Goal: Transaction & Acquisition: Download file/media

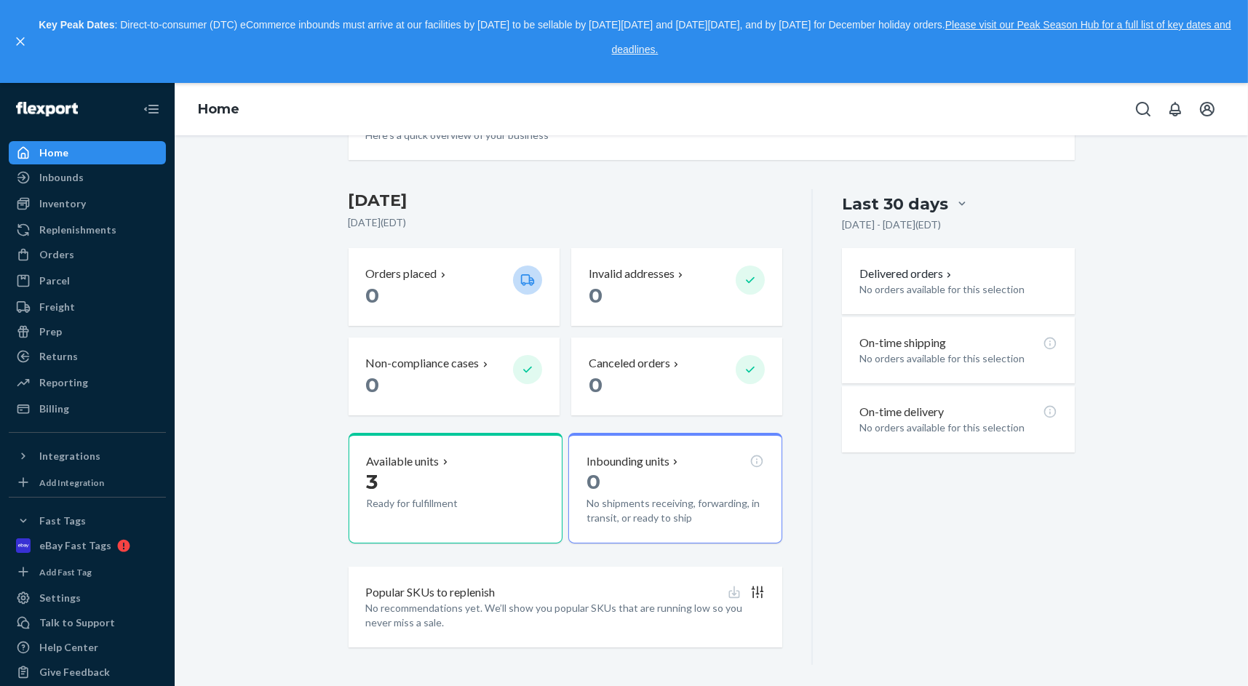
scroll to position [277, 0]
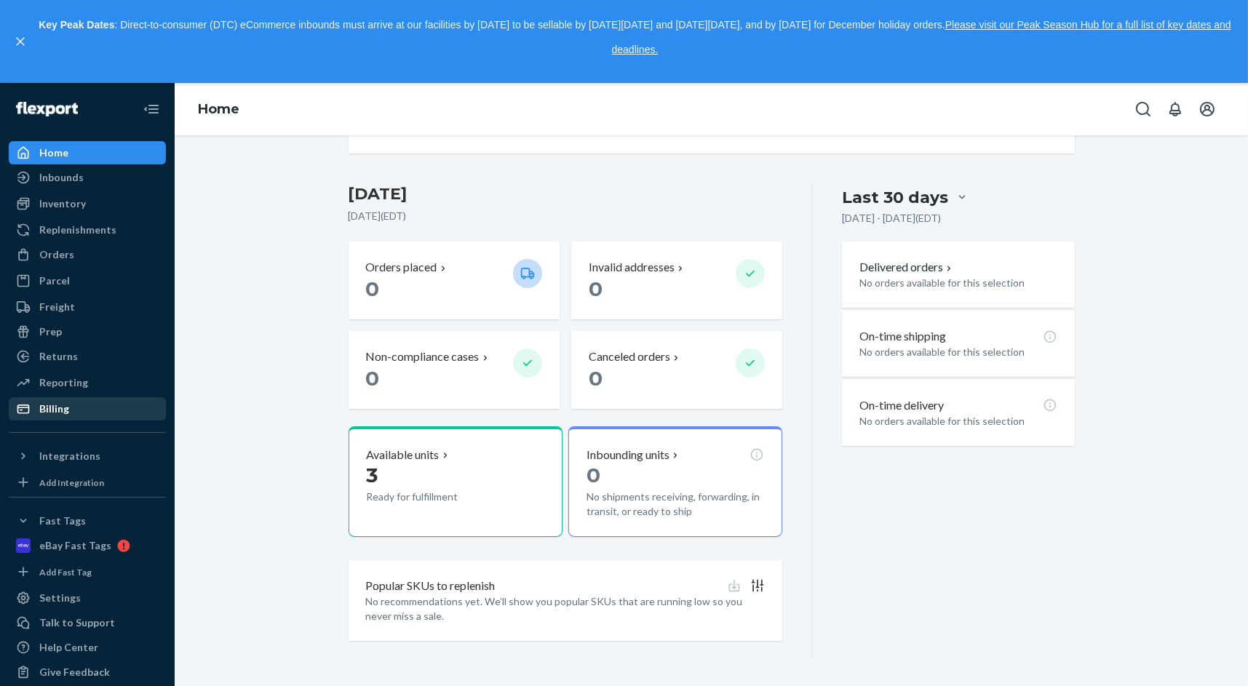
click at [55, 403] on div "Billing" at bounding box center [54, 409] width 30 height 15
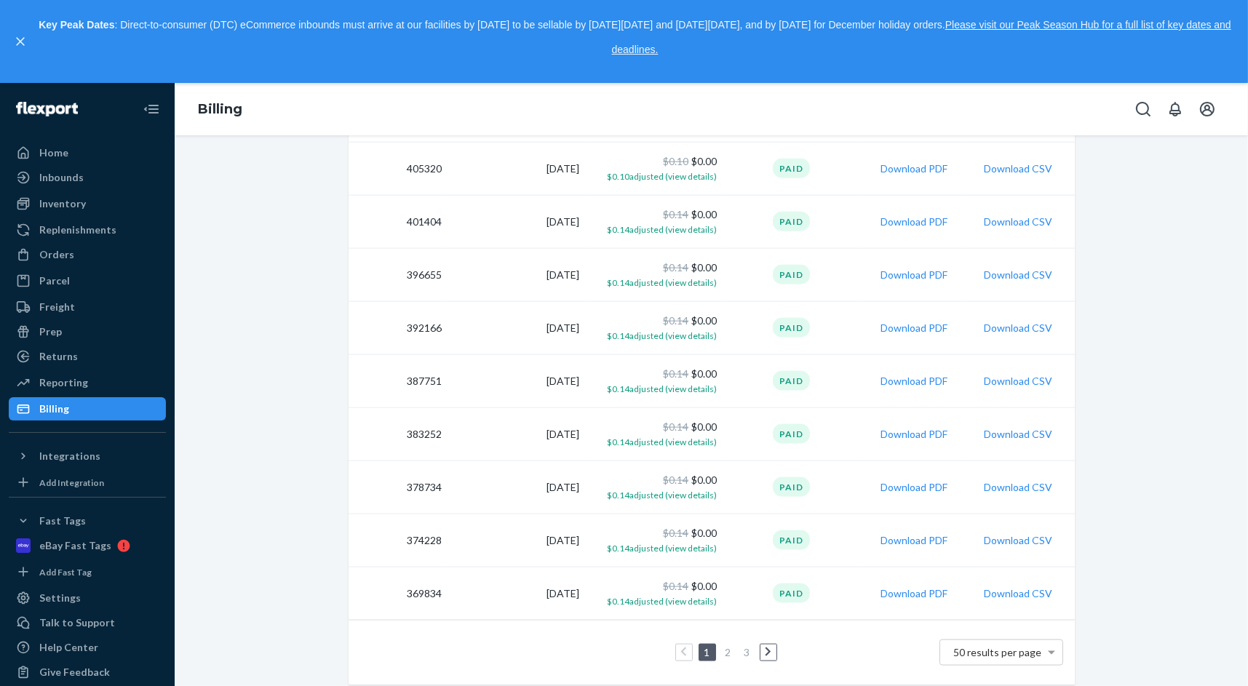
scroll to position [2401, 0]
click at [741, 646] on link "3" at bounding box center [747, 650] width 12 height 12
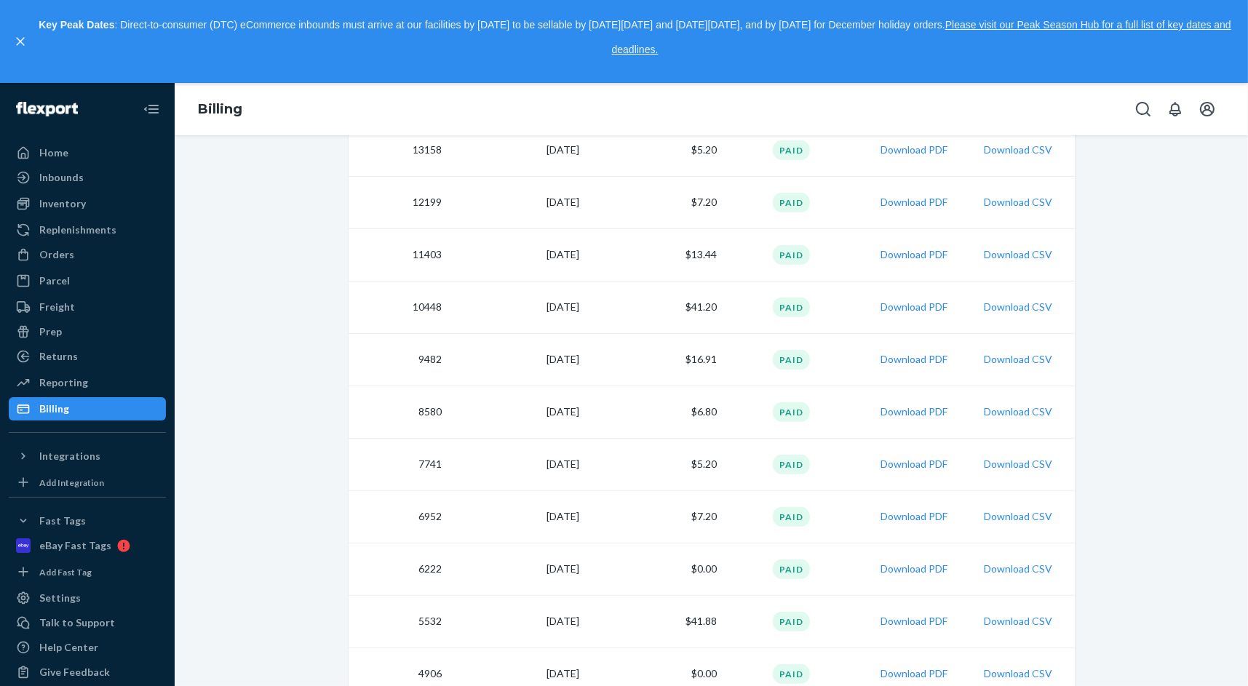
scroll to position [1323, 0]
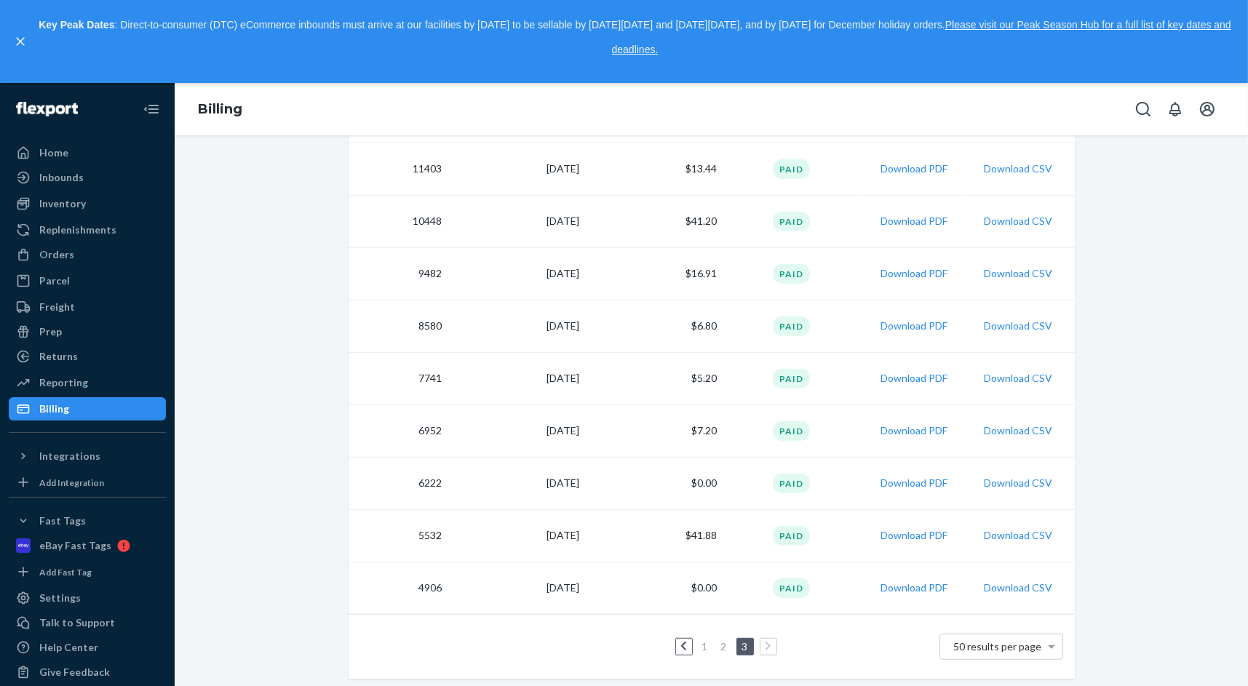
click at [718, 644] on link "2" at bounding box center [724, 646] width 12 height 12
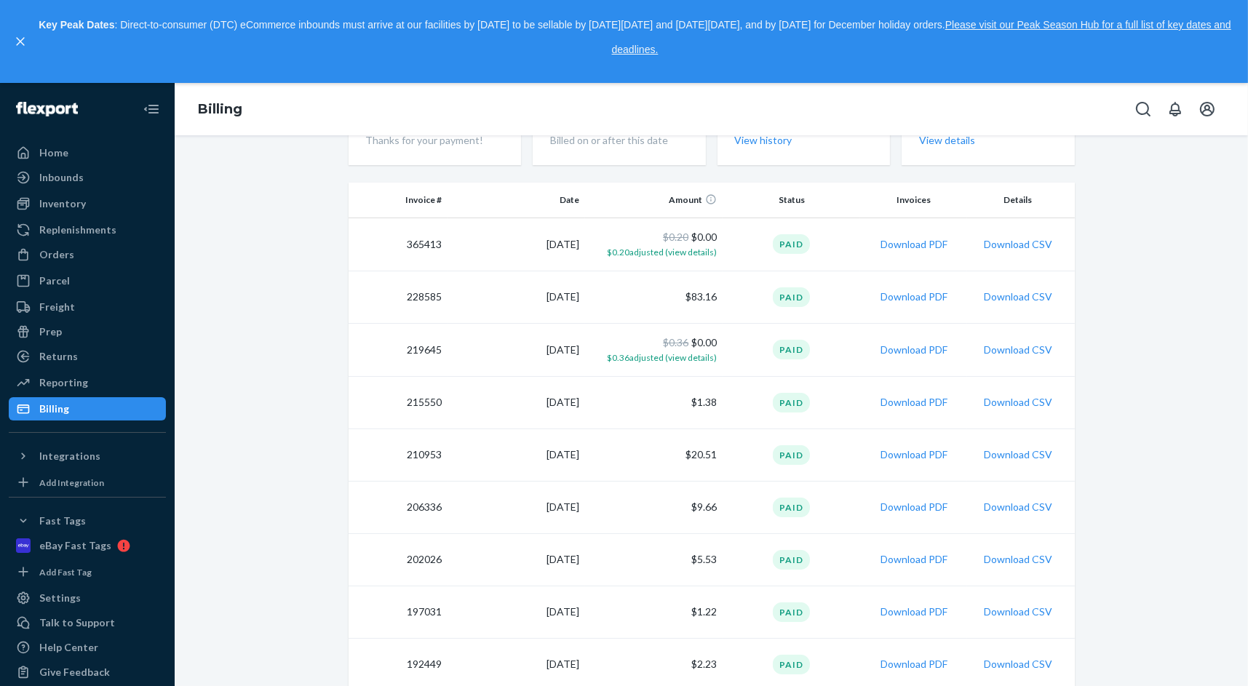
scroll to position [218, 0]
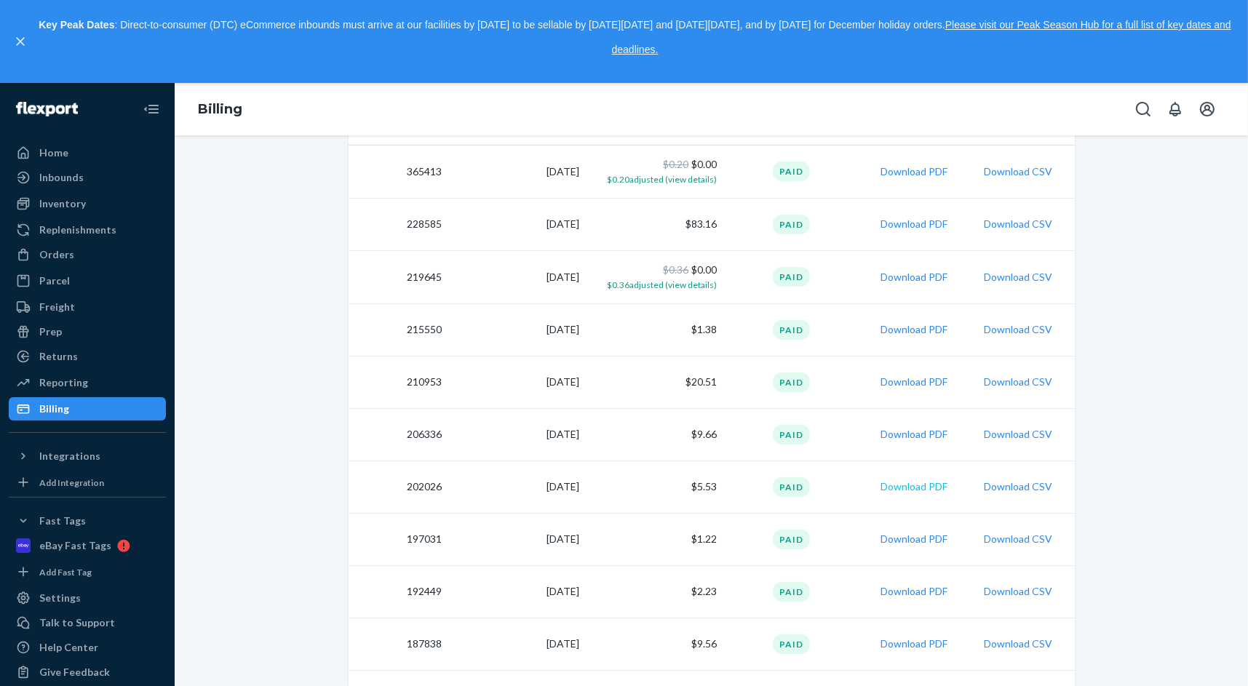
click at [927, 485] on button "Download PDF" at bounding box center [913, 486] width 67 height 15
click at [920, 434] on button "Download PDF" at bounding box center [913, 434] width 67 height 15
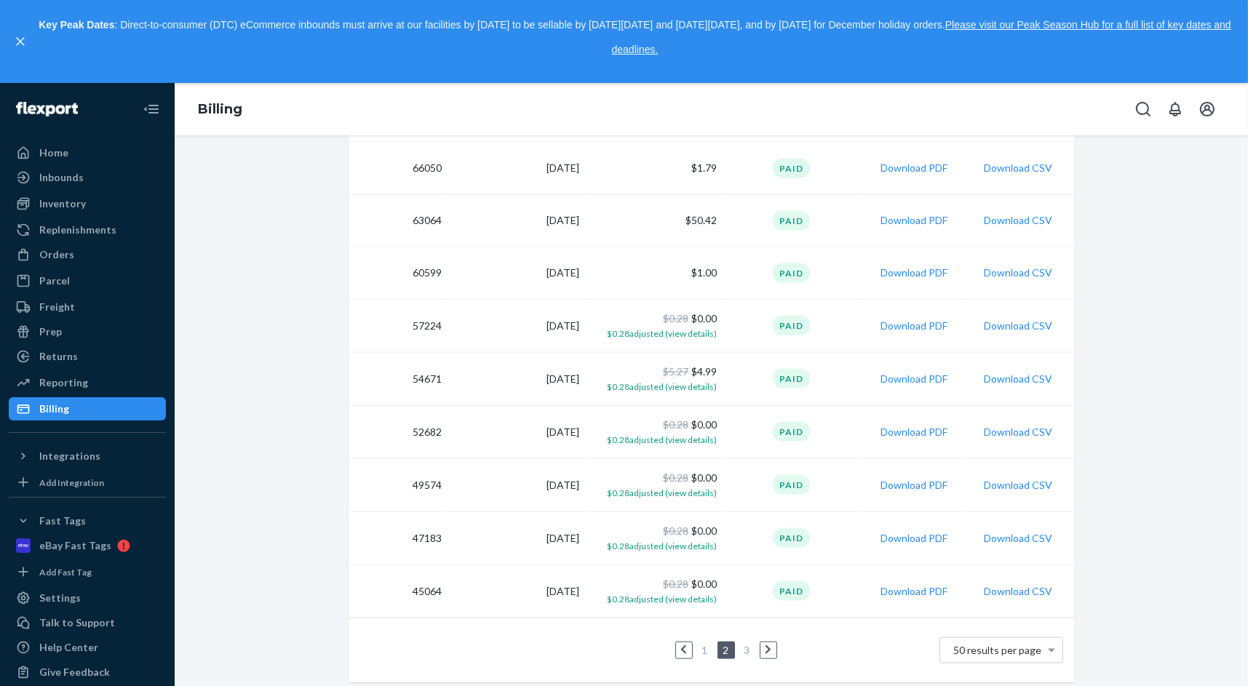
scroll to position [2376, 0]
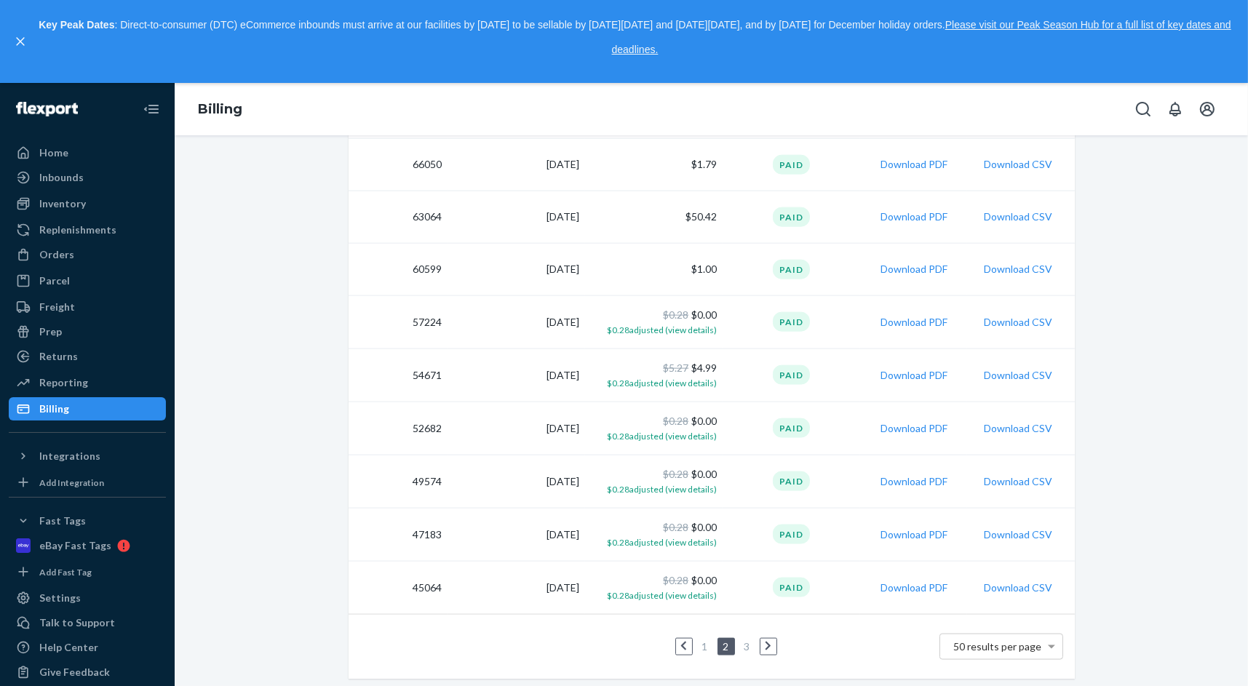
click at [699, 642] on link "1" at bounding box center [705, 646] width 12 height 12
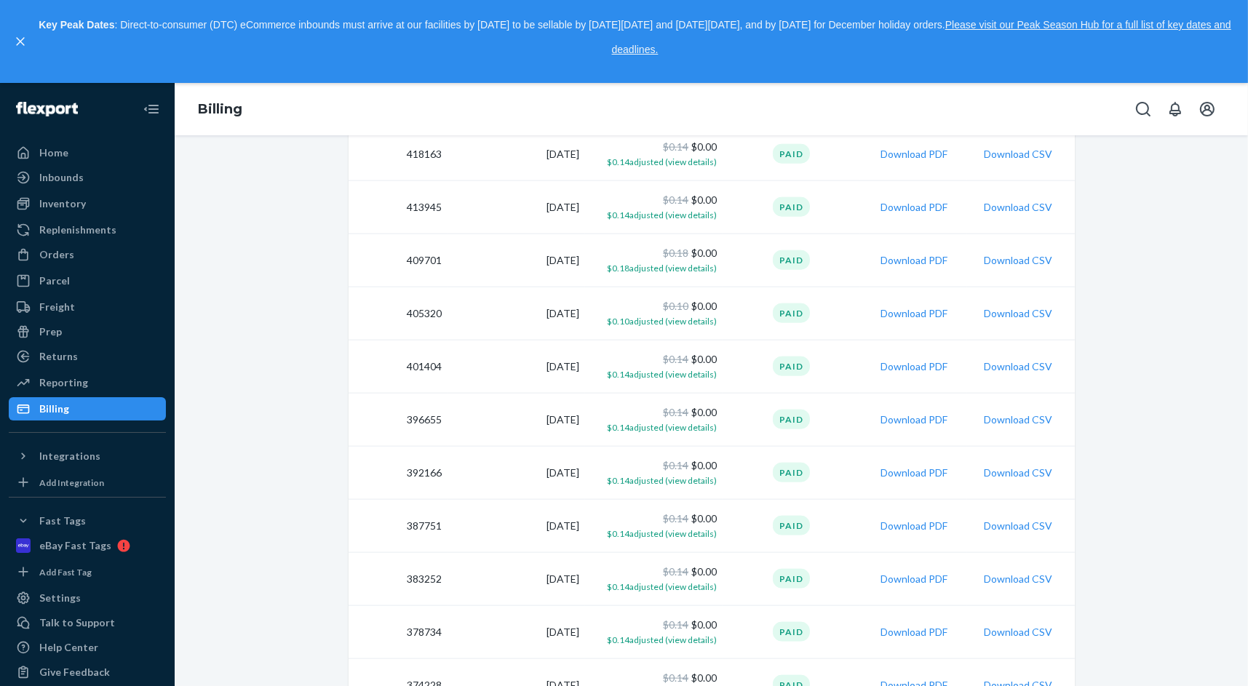
scroll to position [2256, 0]
